Goal: Task Accomplishment & Management: Use online tool/utility

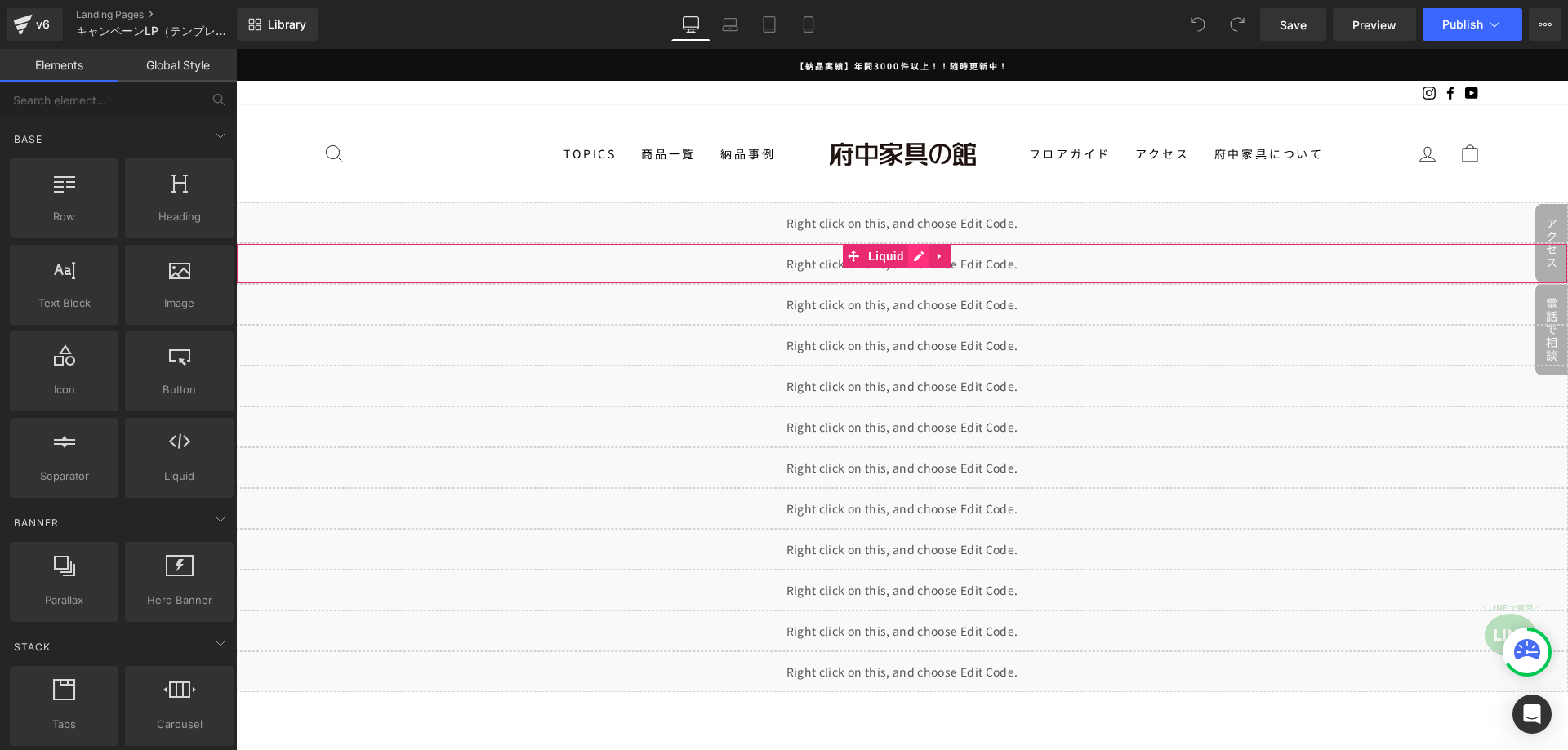
click at [920, 257] on div "Liquid" at bounding box center [901, 263] width 1332 height 41
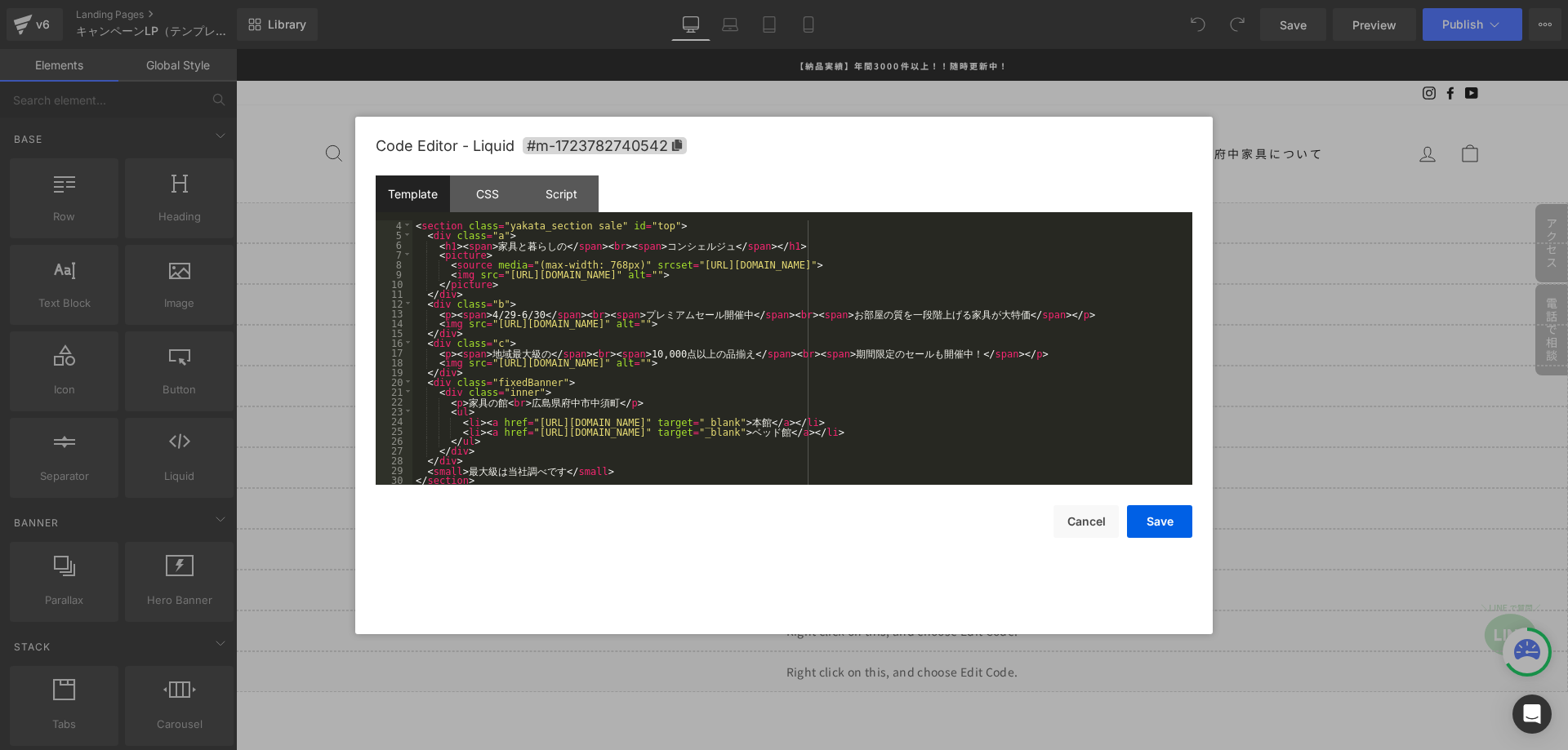
scroll to position [29, 0]
click at [516, 368] on div "< section class = "yakata_section sale" id = "top" > < div class = "a" > < h1 >…" at bounding box center [800, 362] width 774 height 284
click at [498, 314] on div "< section class = "yakata_section sale" id = "top" > < div class = "a" > < h1 >…" at bounding box center [800, 362] width 774 height 284
click at [479, 313] on div "< section class = "yakata_section sale" id = "top" > < div class = "a" > < h1 >…" at bounding box center [800, 362] width 774 height 284
click at [524, 318] on div "< section class = "yakata_section sale" id = "top" > < div class = "a" > < h1 >…" at bounding box center [800, 362] width 774 height 284
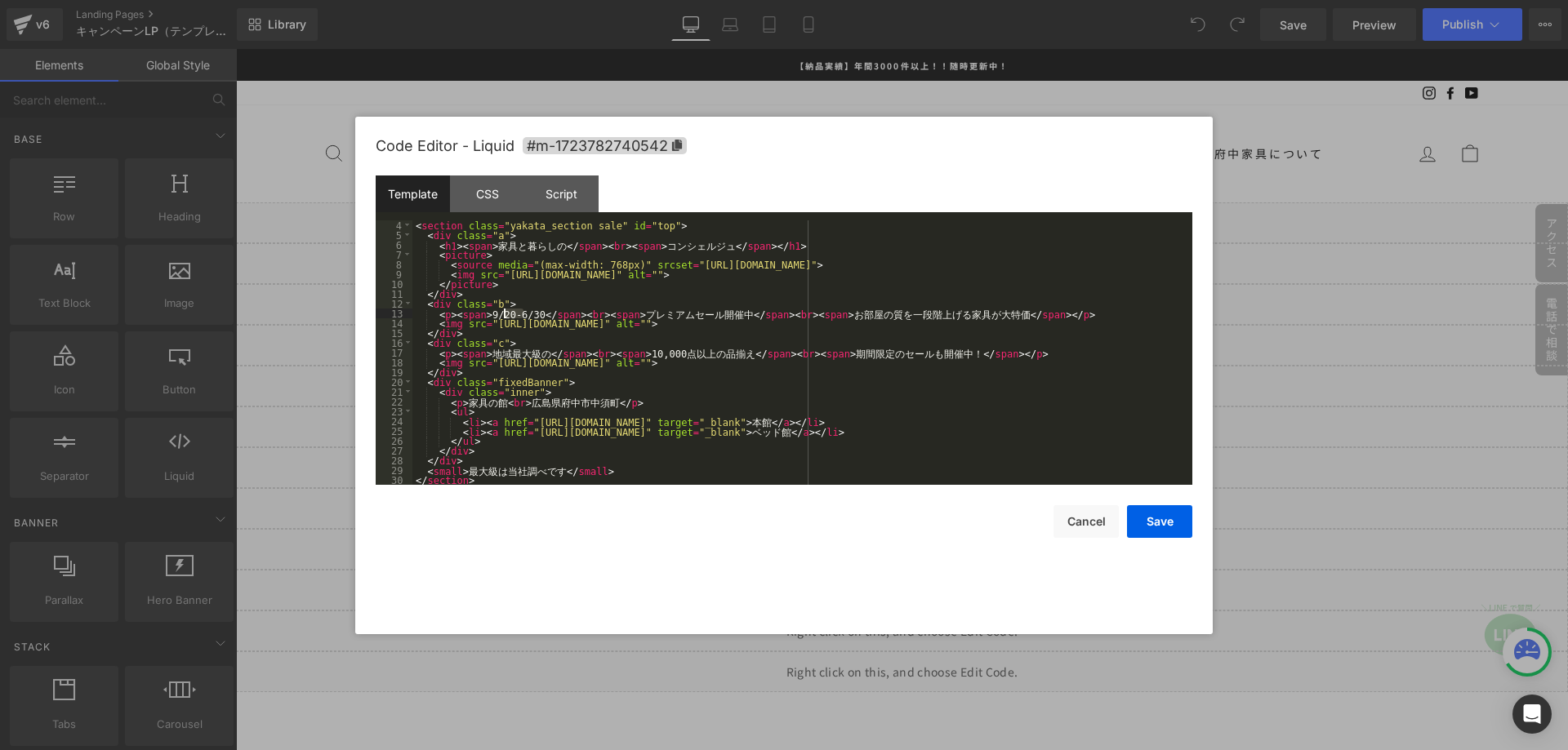
click at [504, 312] on div "< section class = "yakata_section sale" id = "top" > < div class = "a" > < h1 >…" at bounding box center [800, 362] width 774 height 284
click at [1181, 533] on button "Save" at bounding box center [1160, 521] width 66 height 33
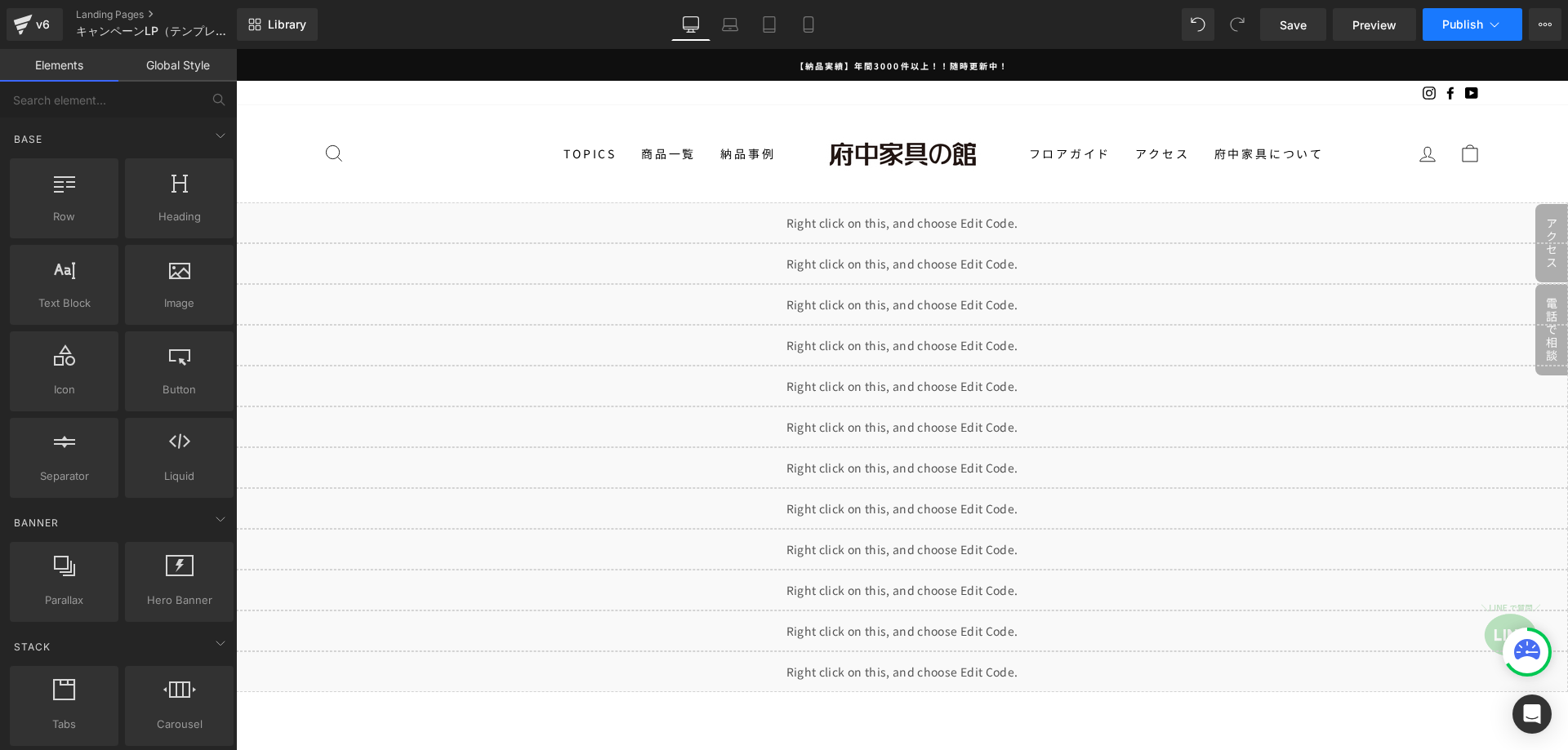
click at [1498, 28] on icon at bounding box center [1494, 24] width 16 height 16
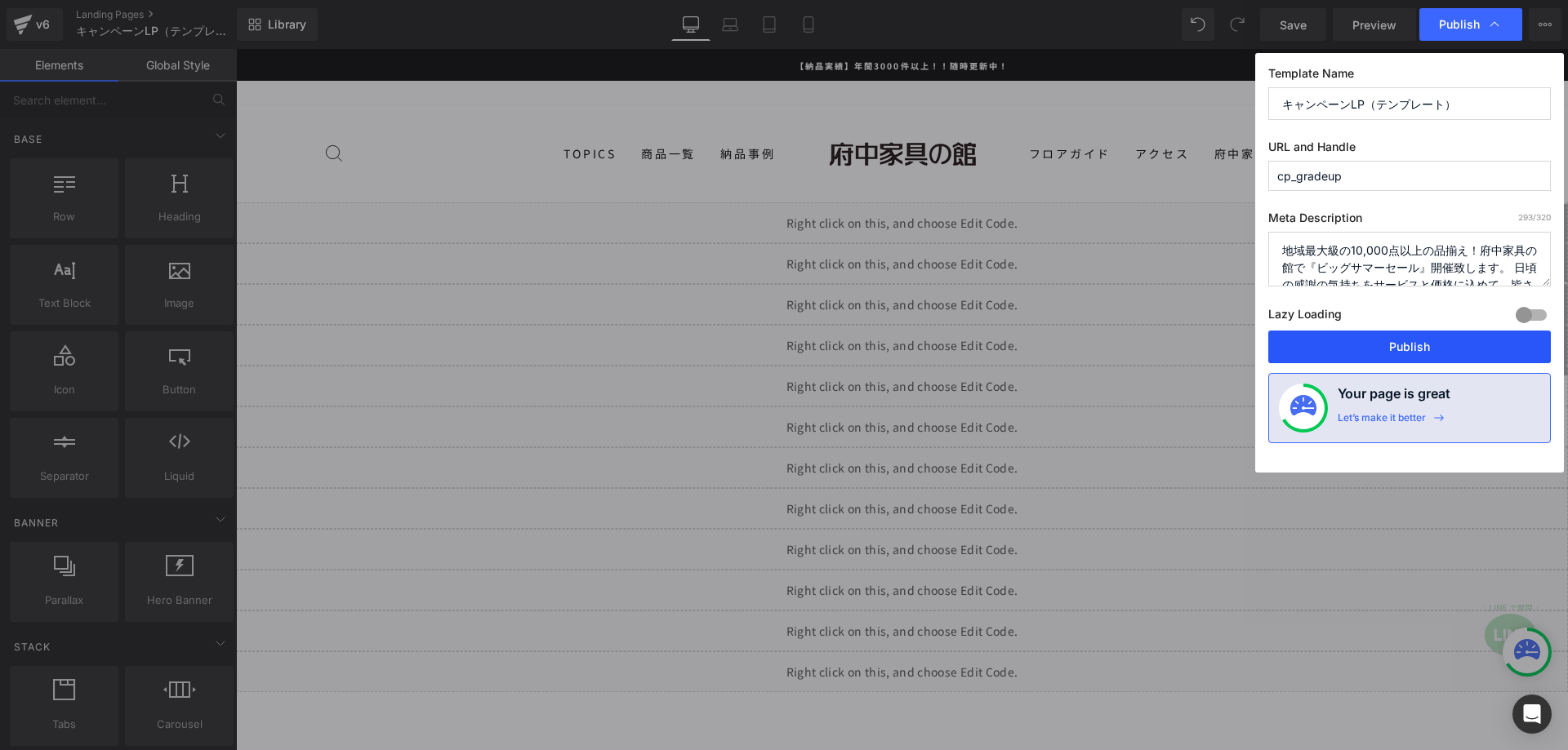
click at [1363, 355] on button "Publish" at bounding box center [1409, 347] width 282 height 33
